Goal: Check status: Check status

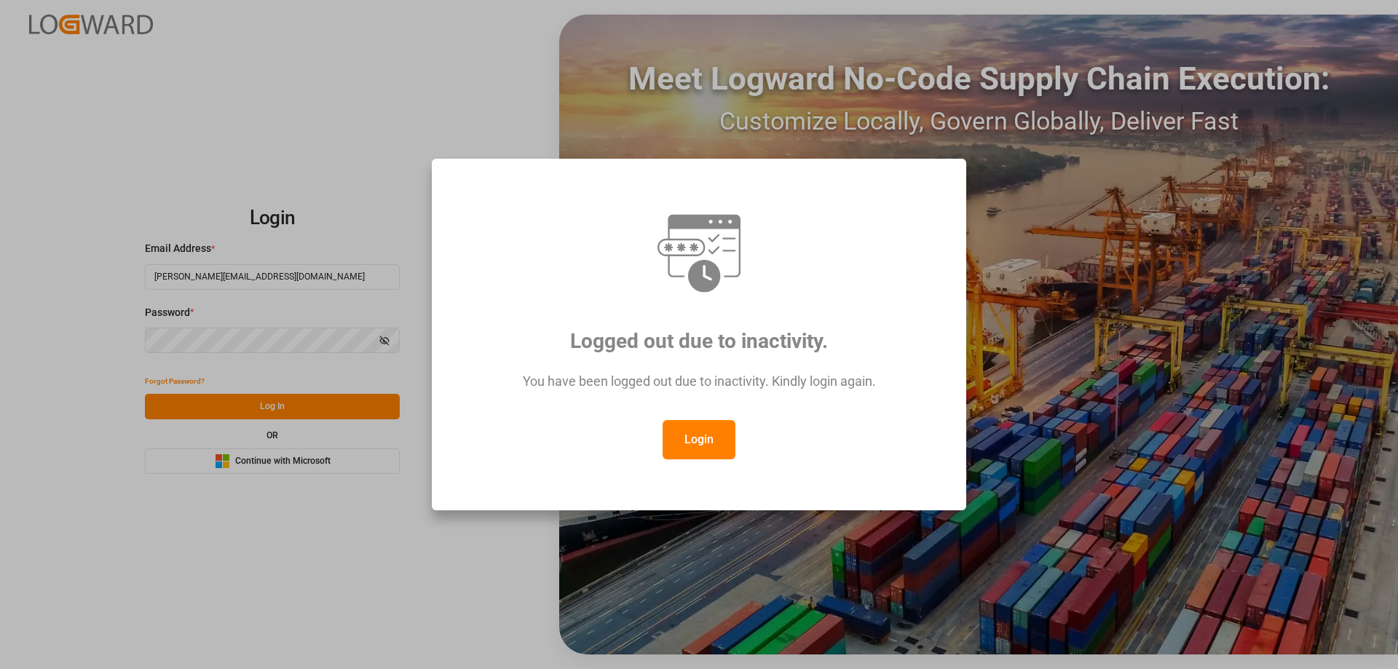
click at [698, 429] on button "Login" at bounding box center [699, 439] width 73 height 39
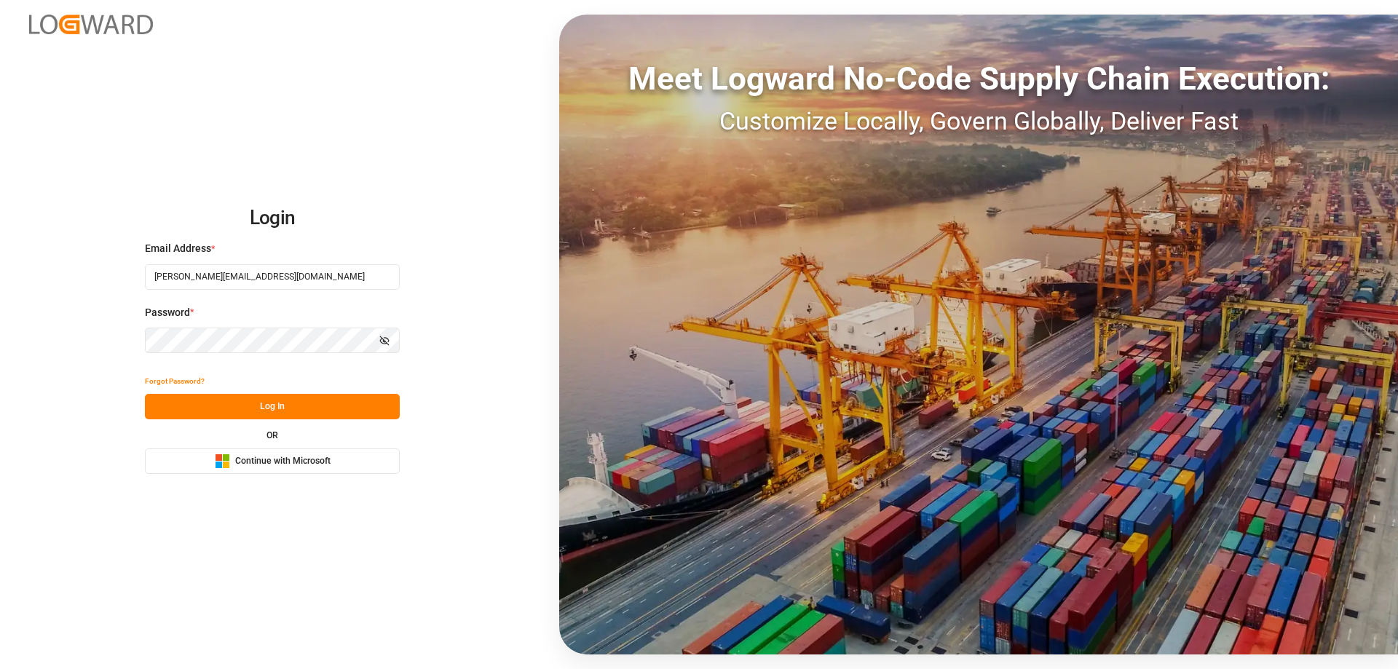
click at [270, 415] on button "Log In" at bounding box center [272, 406] width 255 height 25
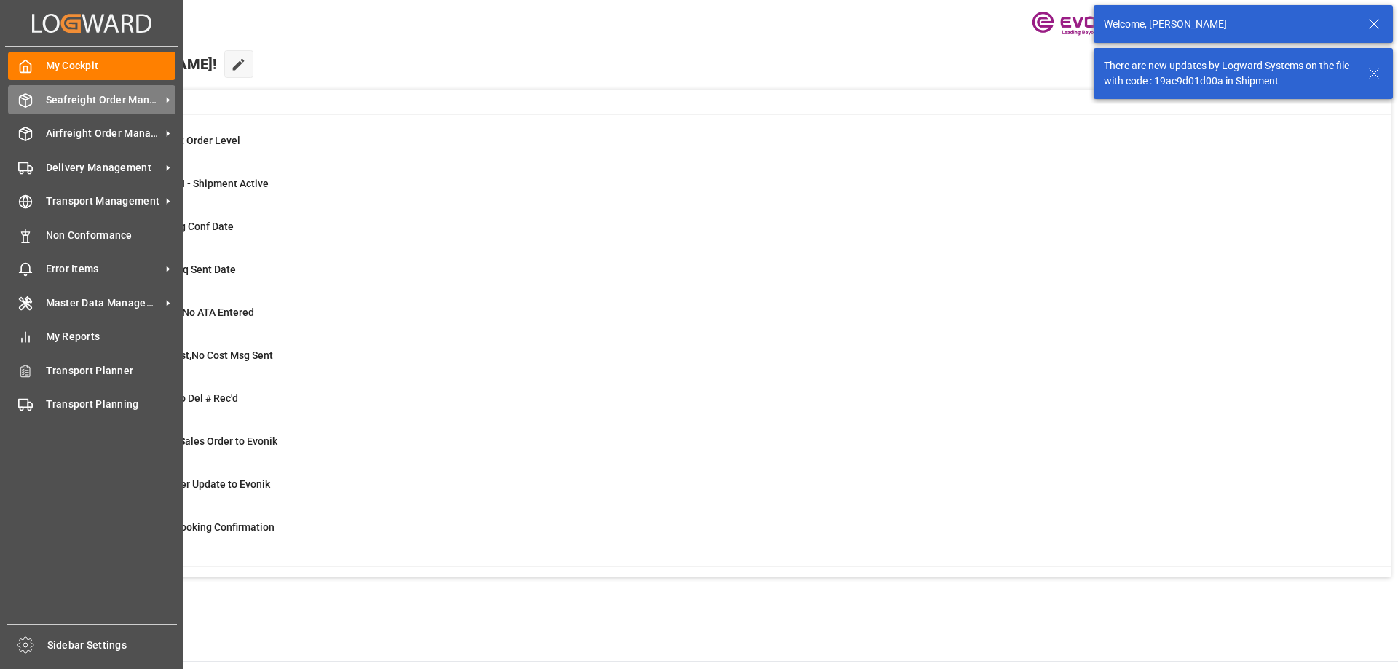
click at [81, 106] on div "Seafreight Order Management Seafreight Order Management" at bounding box center [92, 99] width 168 height 28
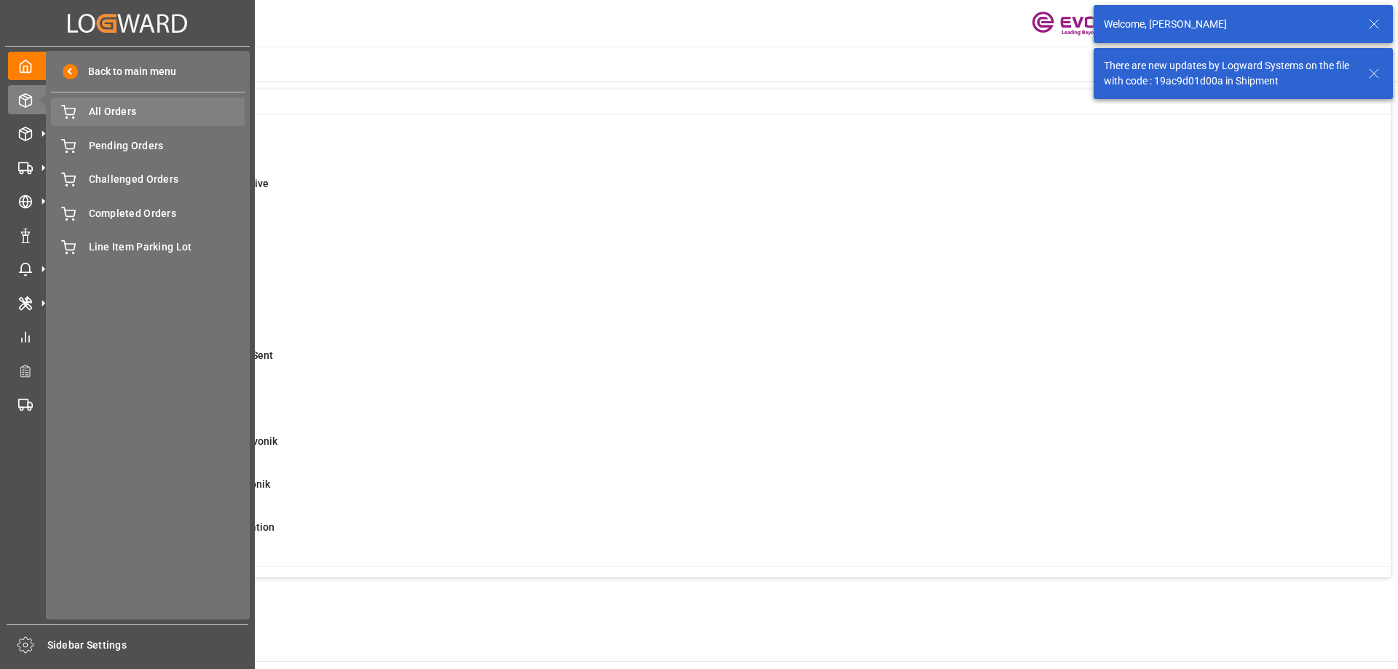
click at [107, 106] on span "All Orders" at bounding box center [167, 111] width 157 height 15
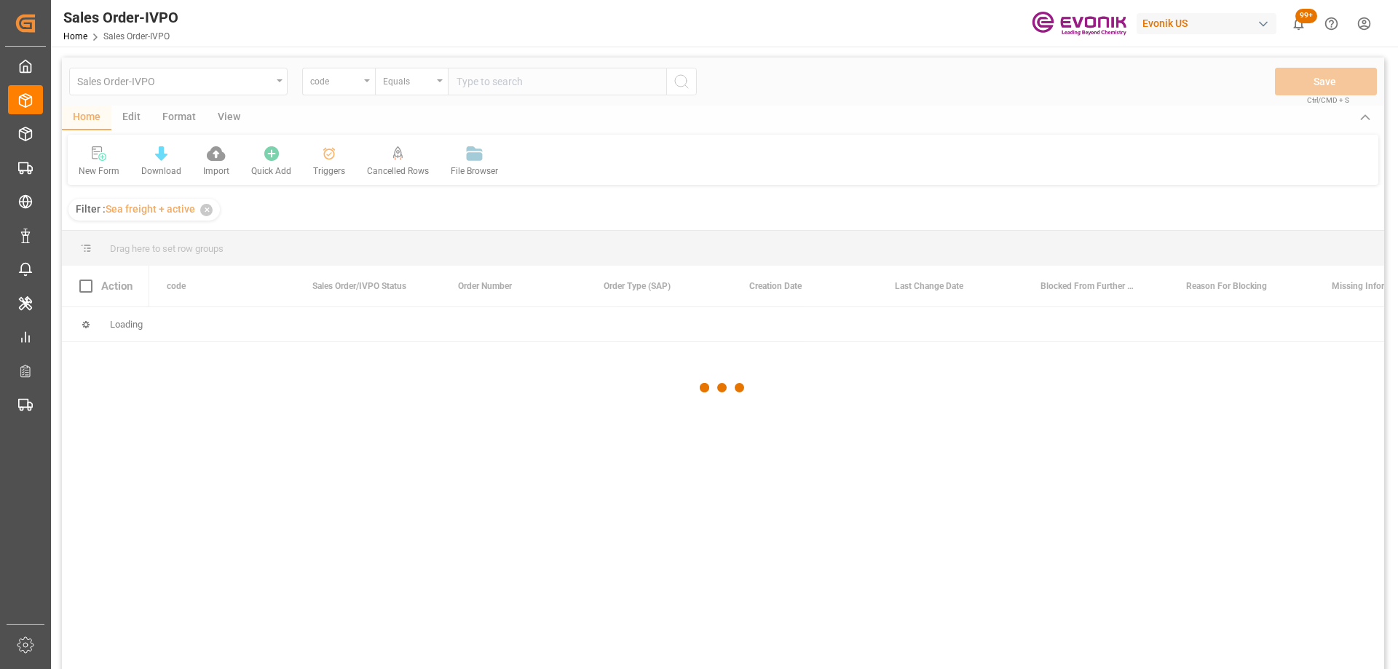
click at [341, 77] on div at bounding box center [723, 388] width 1323 height 661
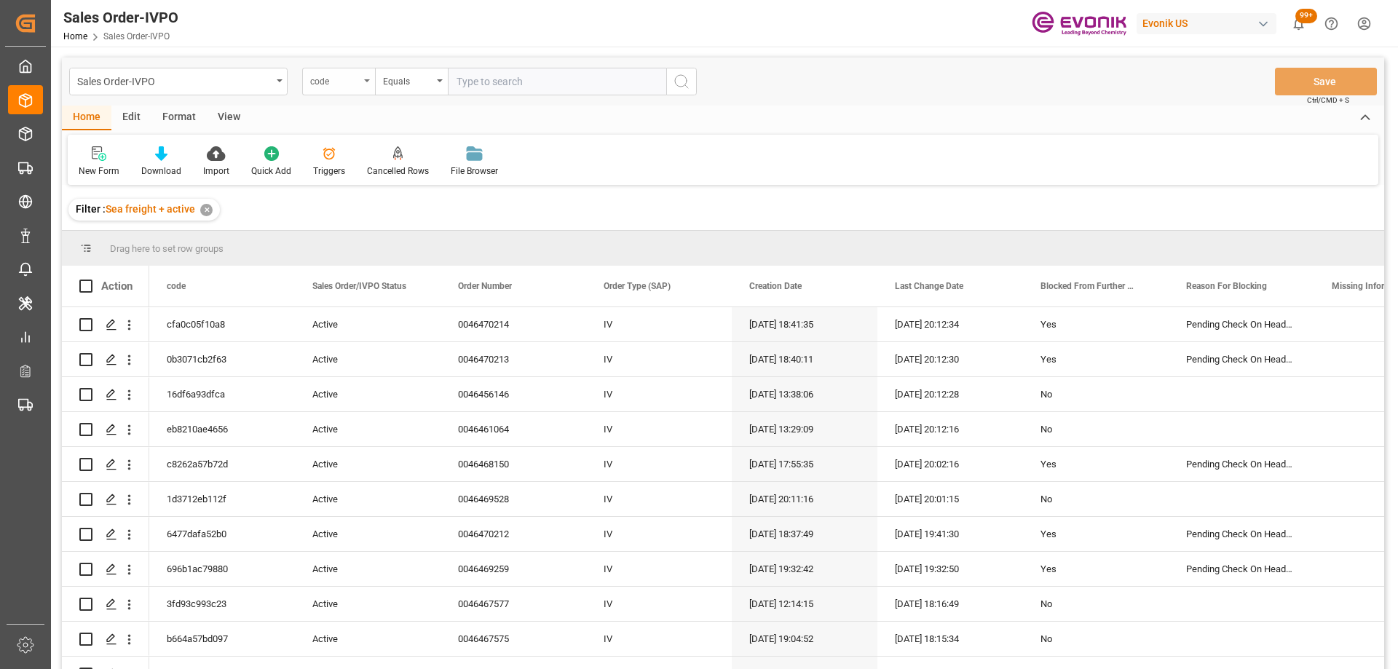
click at [359, 80] on div "code" at bounding box center [335, 79] width 50 height 17
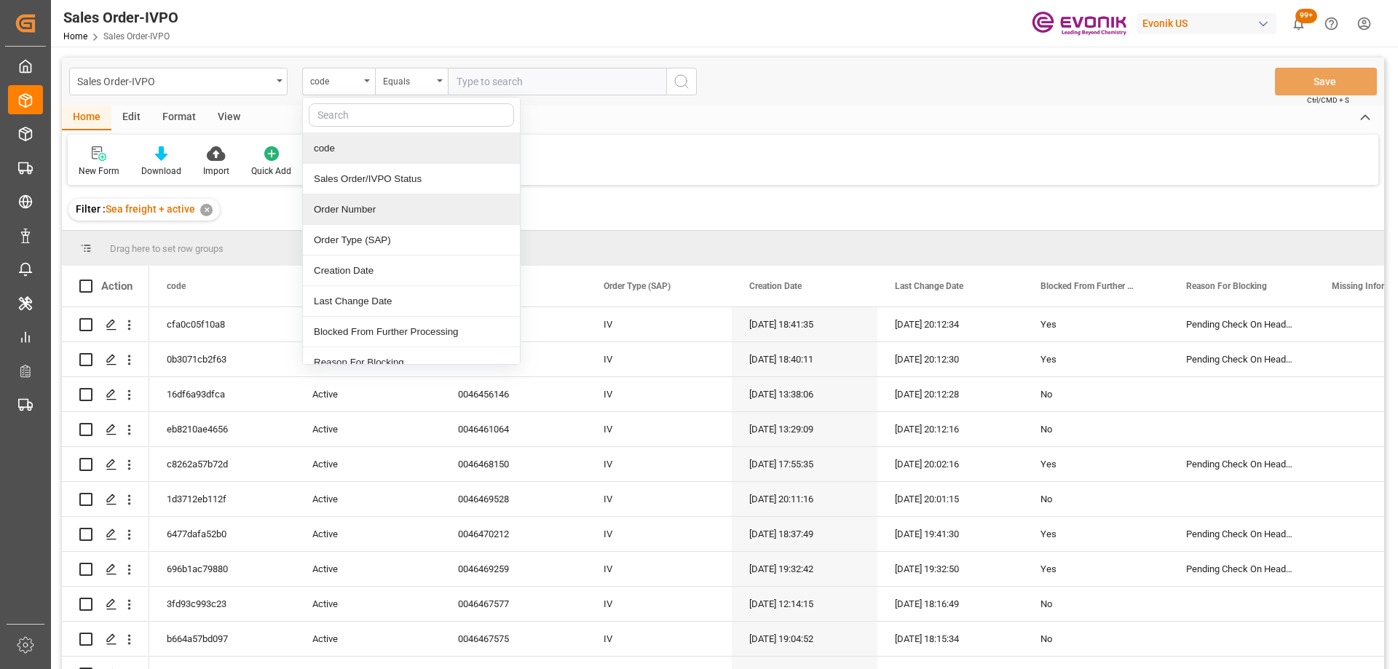
click at [349, 213] on div "Order Number" at bounding box center [411, 209] width 217 height 31
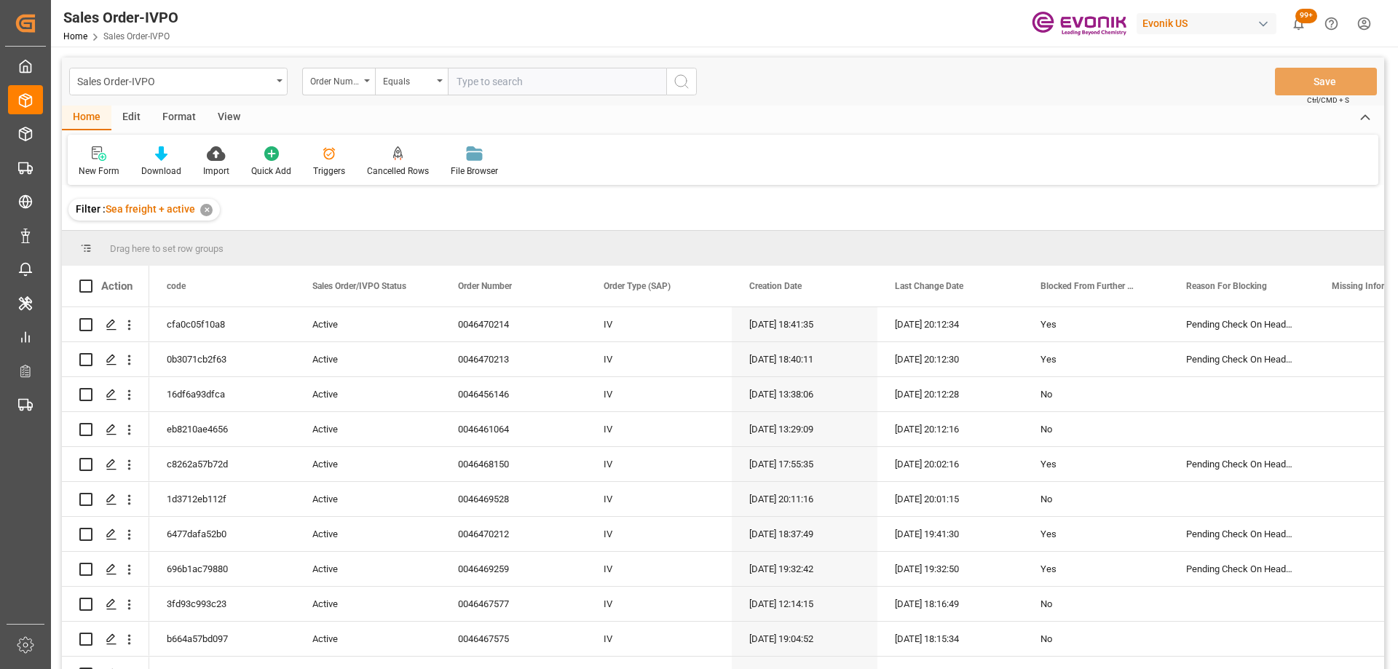
click at [485, 72] on input "text" at bounding box center [557, 82] width 218 height 28
paste input "46470081"
type input "0046470081\"
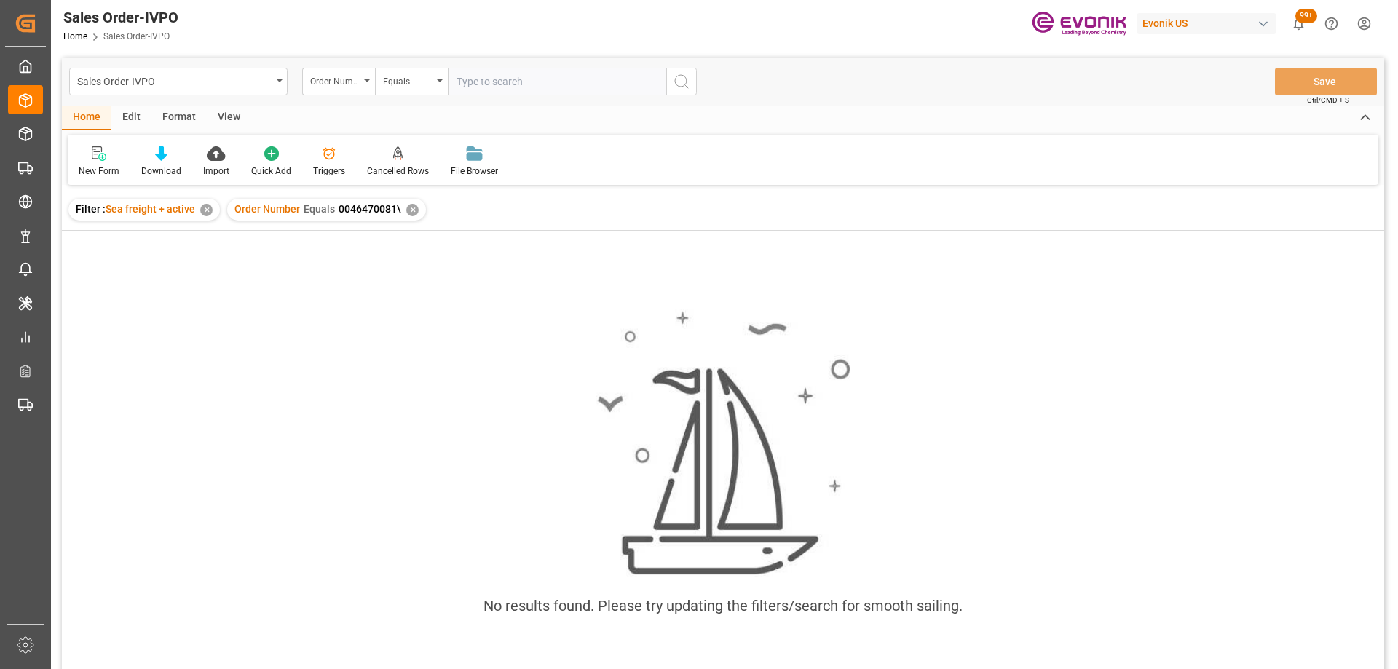
click at [476, 77] on input "text" at bounding box center [557, 82] width 218 height 28
type input "0046470081"
click at [406, 210] on div "✕" at bounding box center [412, 210] width 12 height 12
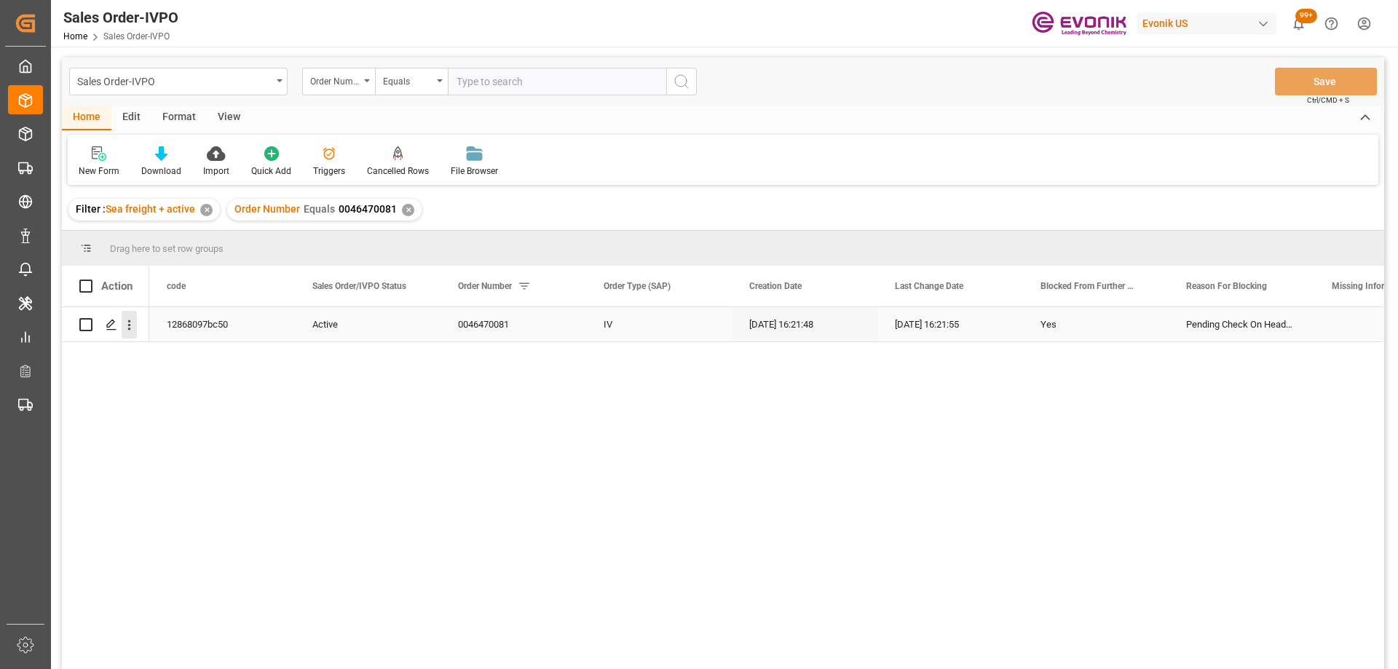
click at [125, 323] on icon "open menu" at bounding box center [129, 325] width 15 height 15
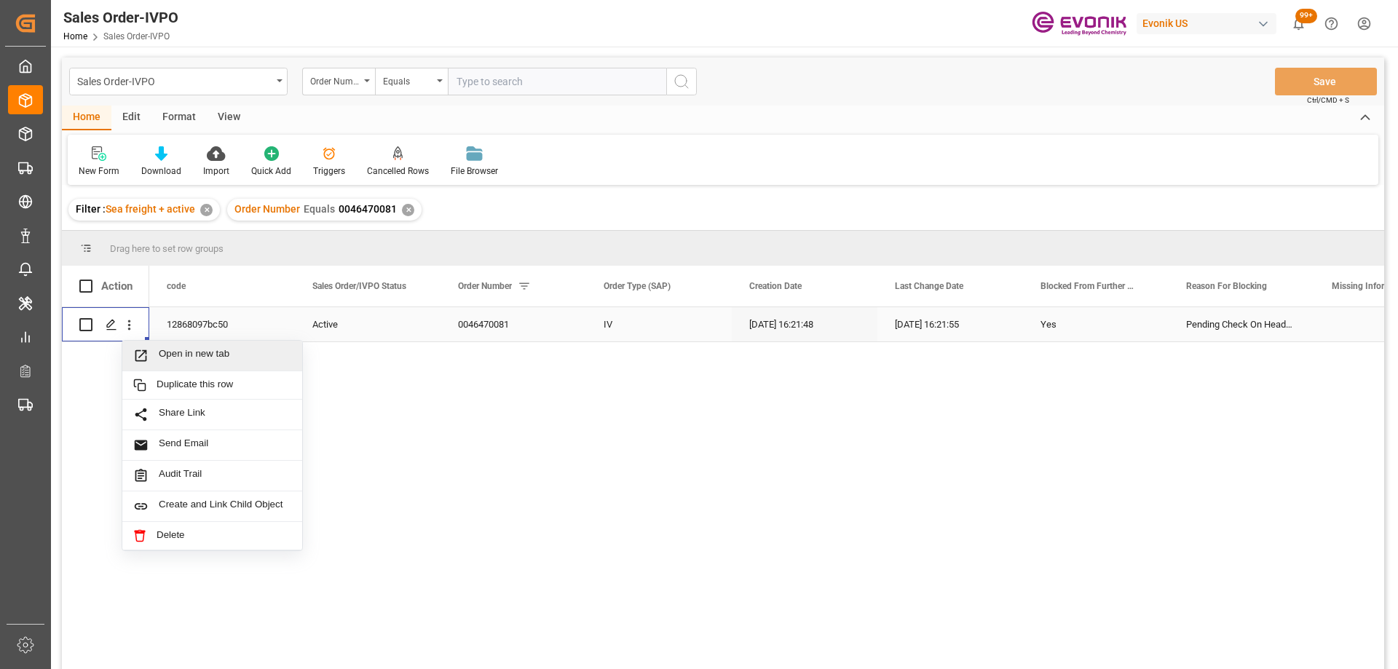
click at [175, 349] on span "Open in new tab" at bounding box center [225, 355] width 133 height 15
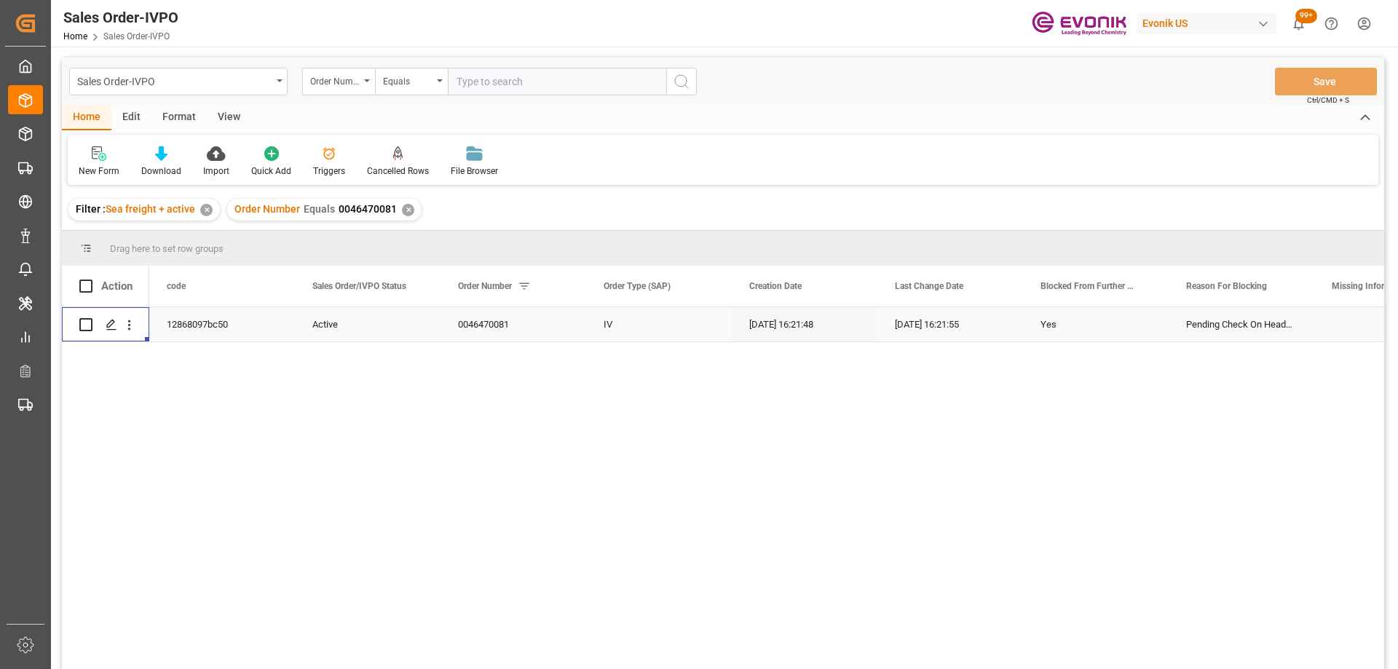
click at [498, 82] on input "text" at bounding box center [557, 82] width 218 height 28
type input "0046470093"
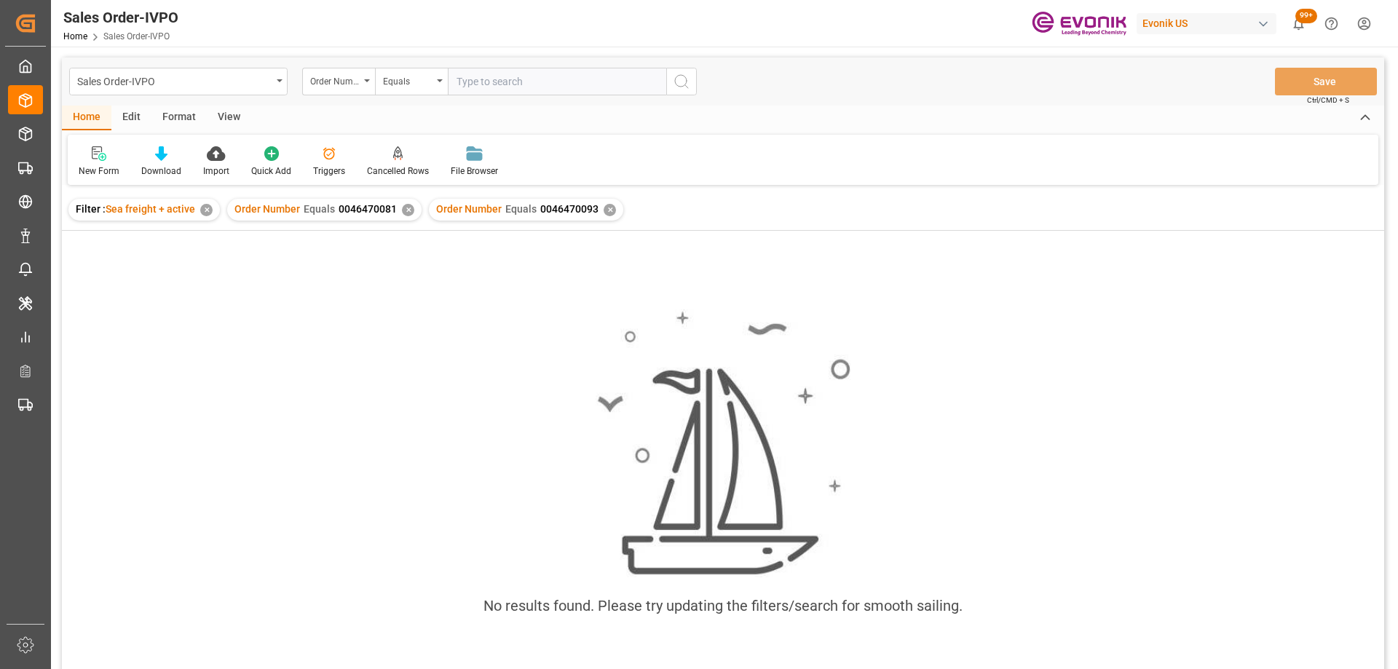
click at [411, 216] on div "Order Number Equals 0046470081 ✕" at bounding box center [324, 210] width 194 height 22
click at [406, 210] on div "✕" at bounding box center [408, 210] width 12 height 12
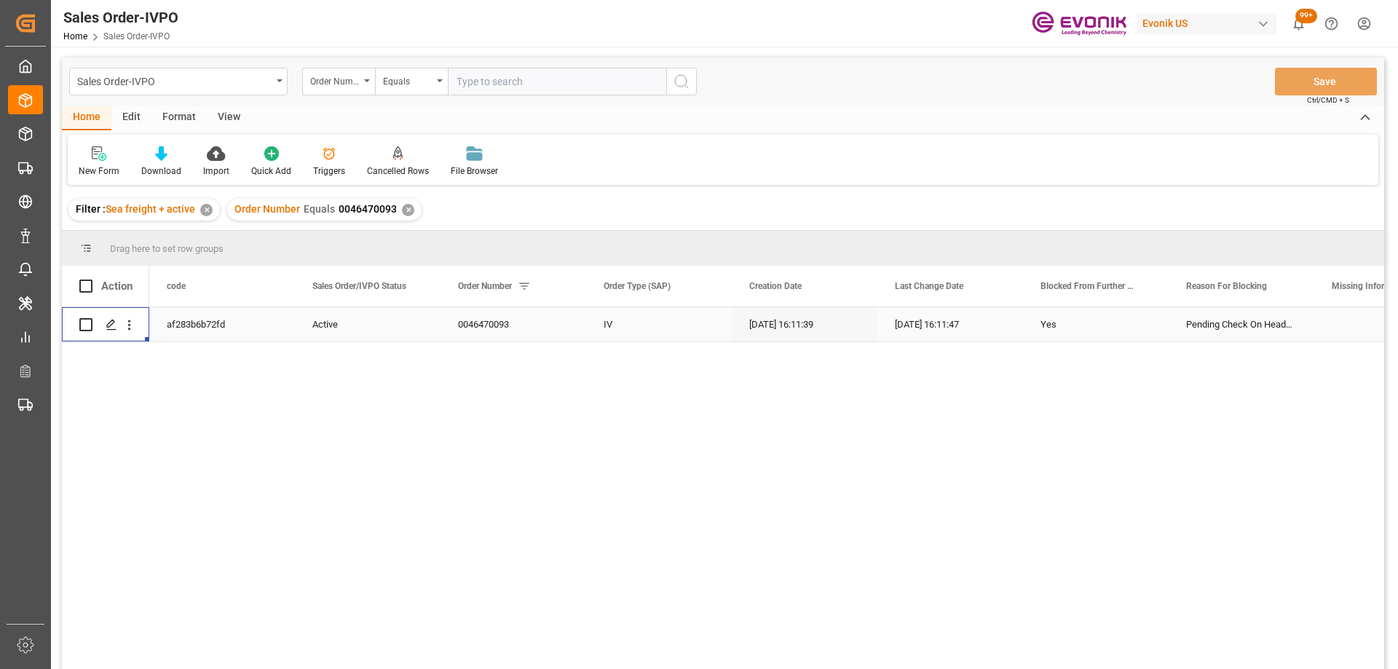
drag, startPoint x: 130, startPoint y: 328, endPoint x: 147, endPoint y: 339, distance: 20.4
click at [130, 328] on icon "open menu" at bounding box center [129, 325] width 15 height 15
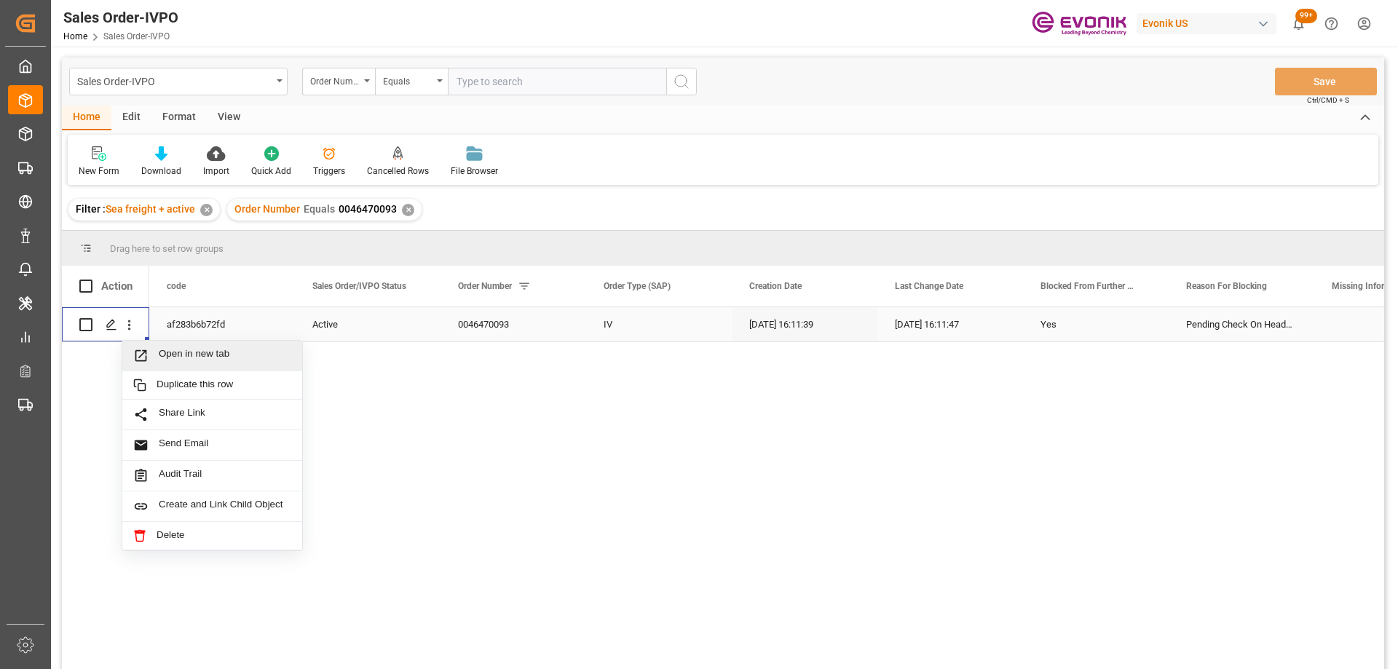
click at [162, 347] on div "Open in new tab" at bounding box center [212, 356] width 180 height 31
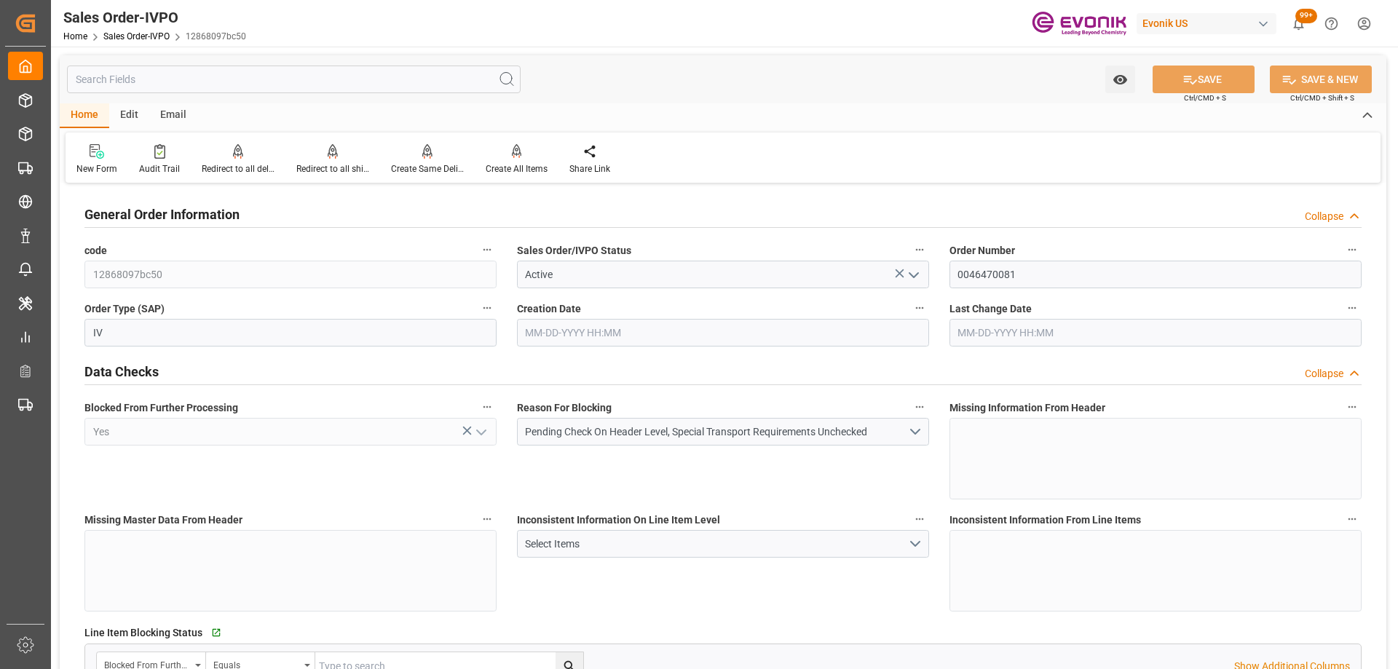
type input "GBLGP"
type input "+44 (0) 161 2304357Fax No.:"
type input "0"
type input "1"
type input "17910"
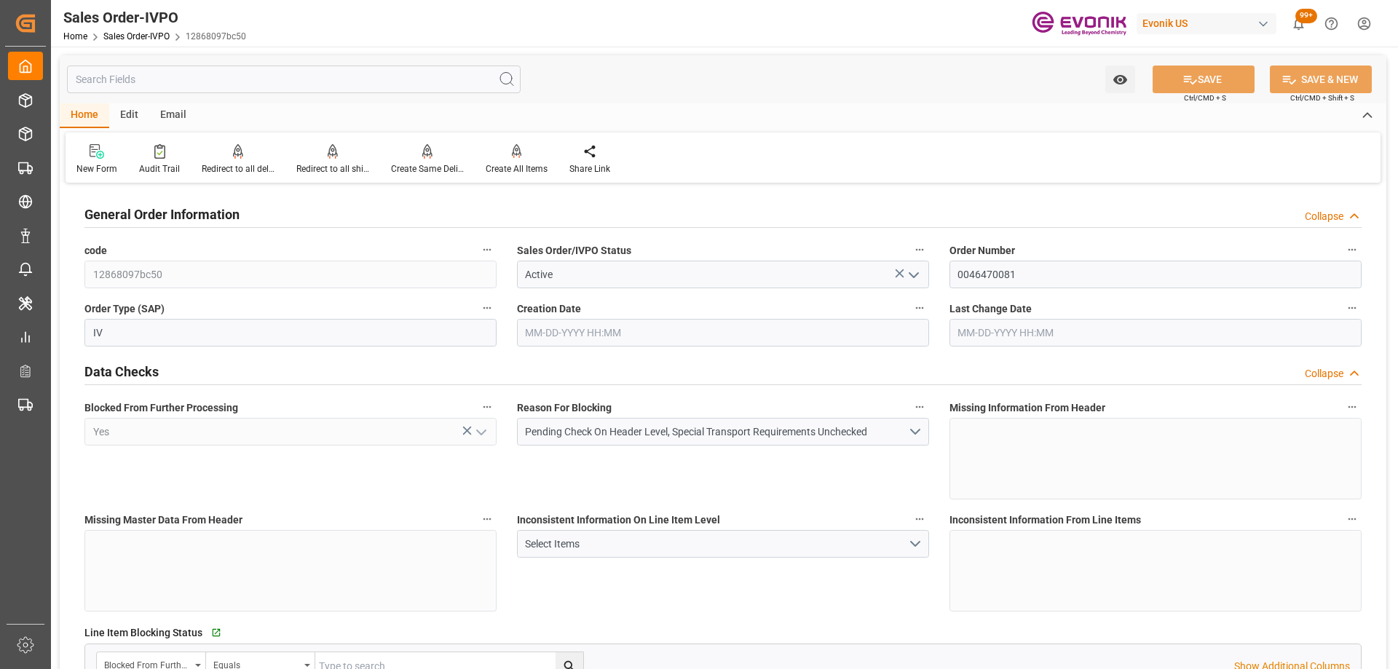
type input "08-28-2025 16:21"
type input "+44 (0) 161 2304357Fax No.:"
type input "GBLGP"
type input "0"
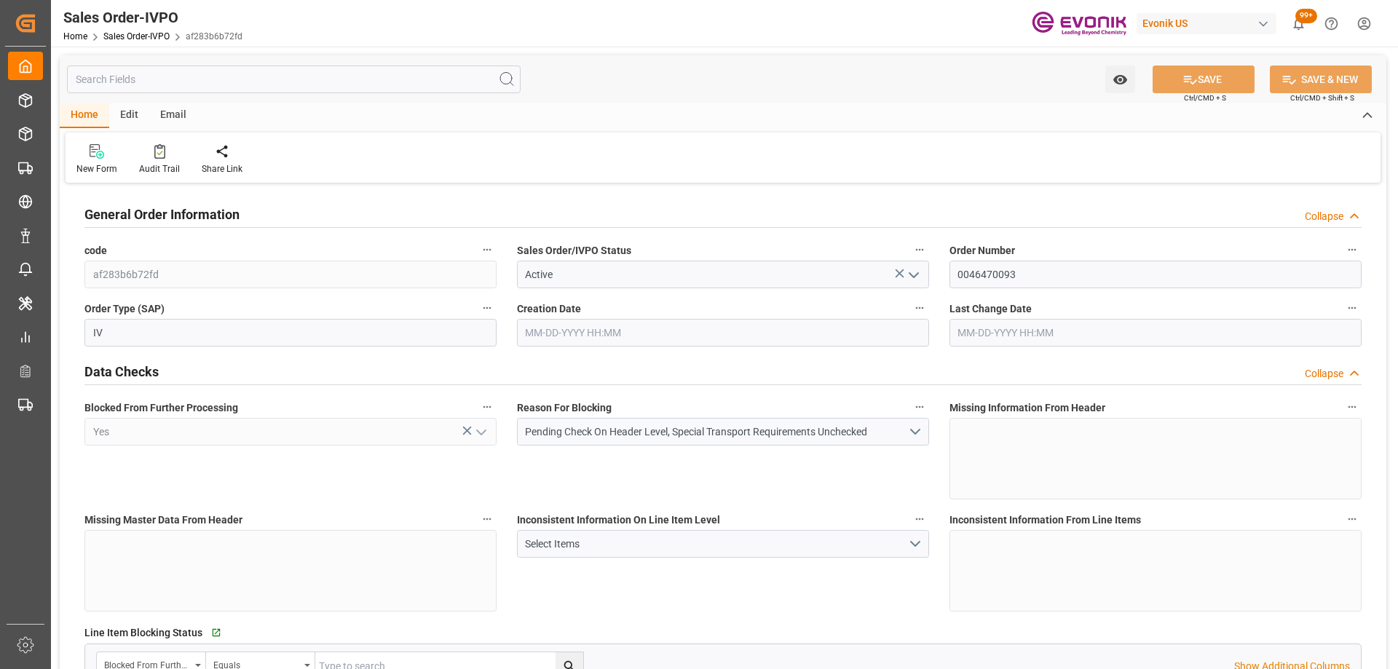
type input "1"
type input "17175.2"
type input "[DATE] 16:11"
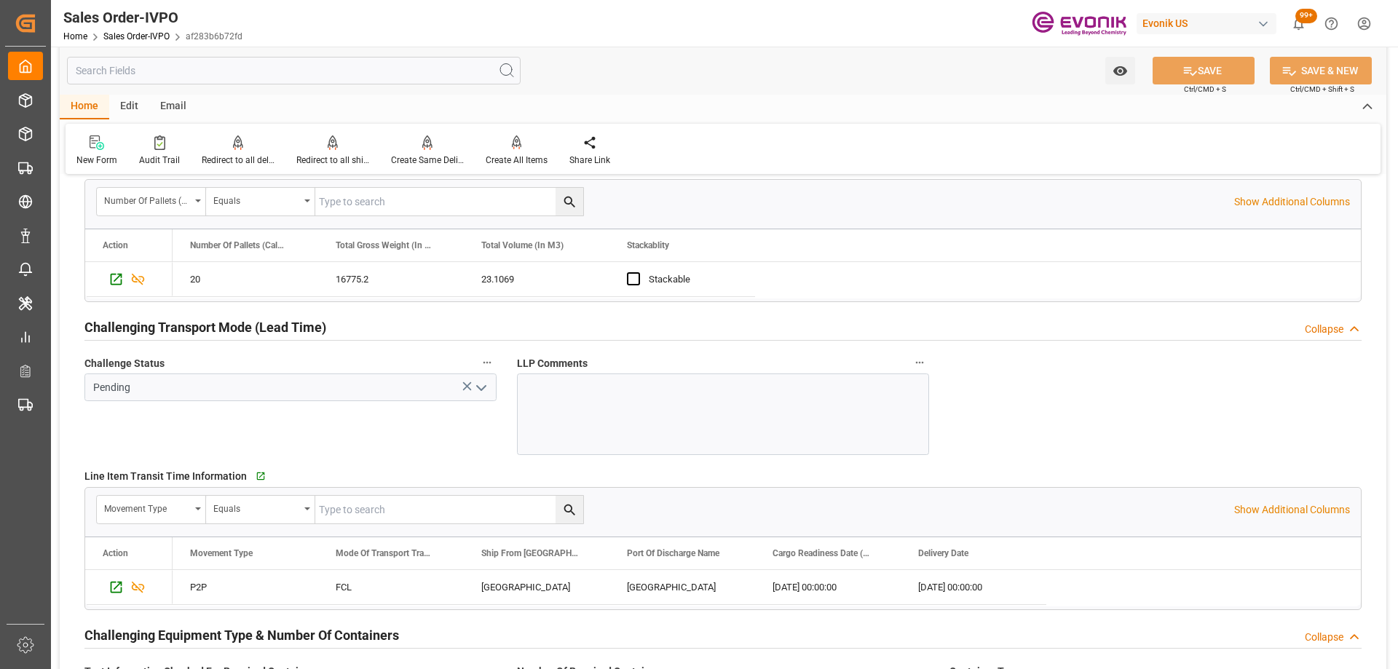
scroll to position [2258, 0]
